Goal: Task Accomplishment & Management: Use online tool/utility

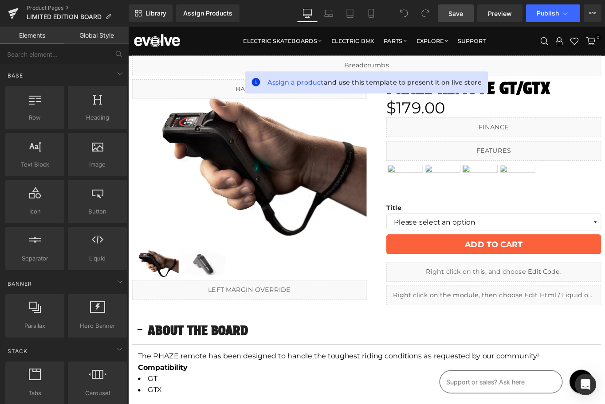
click at [453, 13] on span "Save" at bounding box center [455, 13] width 15 height 9
click at [452, 16] on span "Save" at bounding box center [455, 13] width 15 height 9
click at [461, 15] on span "Save" at bounding box center [455, 13] width 15 height 9
click at [555, 16] on span "Publish" at bounding box center [547, 13] width 22 height 7
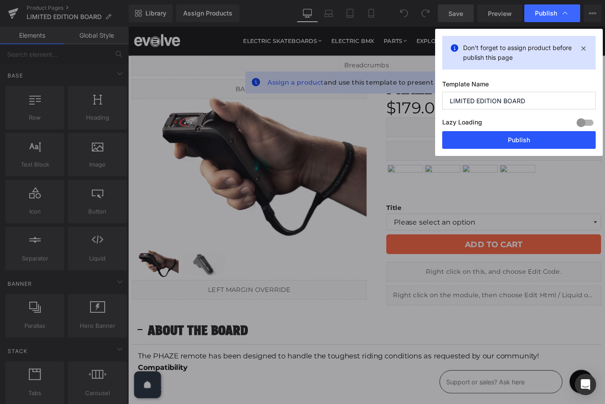
click at [528, 137] on button "Publish" at bounding box center [518, 140] width 153 height 18
